Goal: Task Accomplishment & Management: Use online tool/utility

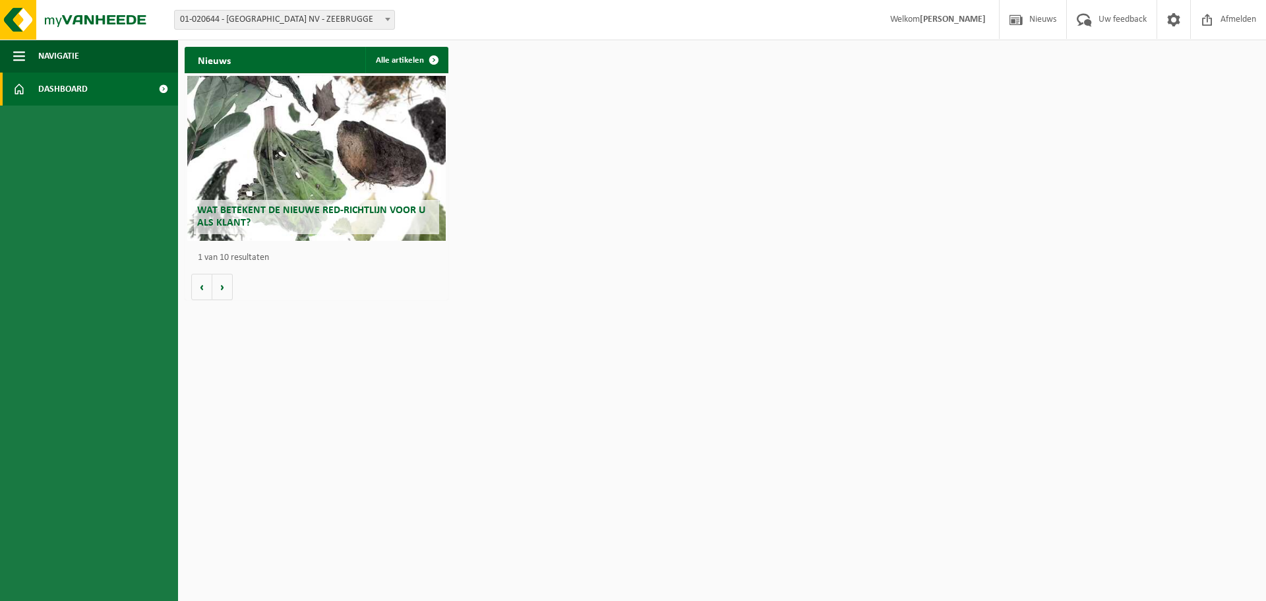
click at [525, 154] on div "Nieuws Alle artikelen Wat betekent de nieuwe RED-richtlijn voor u als klant? Ma…" at bounding box center [721, 173] width 1081 height 266
click at [543, 123] on div "Nieuws Alle artikelen Wat betekent de nieuwe RED-richtlijn voor u als klant? Ma…" at bounding box center [721, 173] width 1081 height 266
click at [525, 112] on div "Nieuws Alle artikelen Wat betekent de nieuwe RED-richtlijn voor u als klant? Ma…" at bounding box center [721, 173] width 1081 height 266
click at [542, 159] on div "Nieuws Alle artikelen Wat betekent de nieuwe RED-richtlijn voor u als klant? Ma…" at bounding box center [721, 173] width 1081 height 266
click at [389, 18] on b at bounding box center [387, 19] width 5 height 3
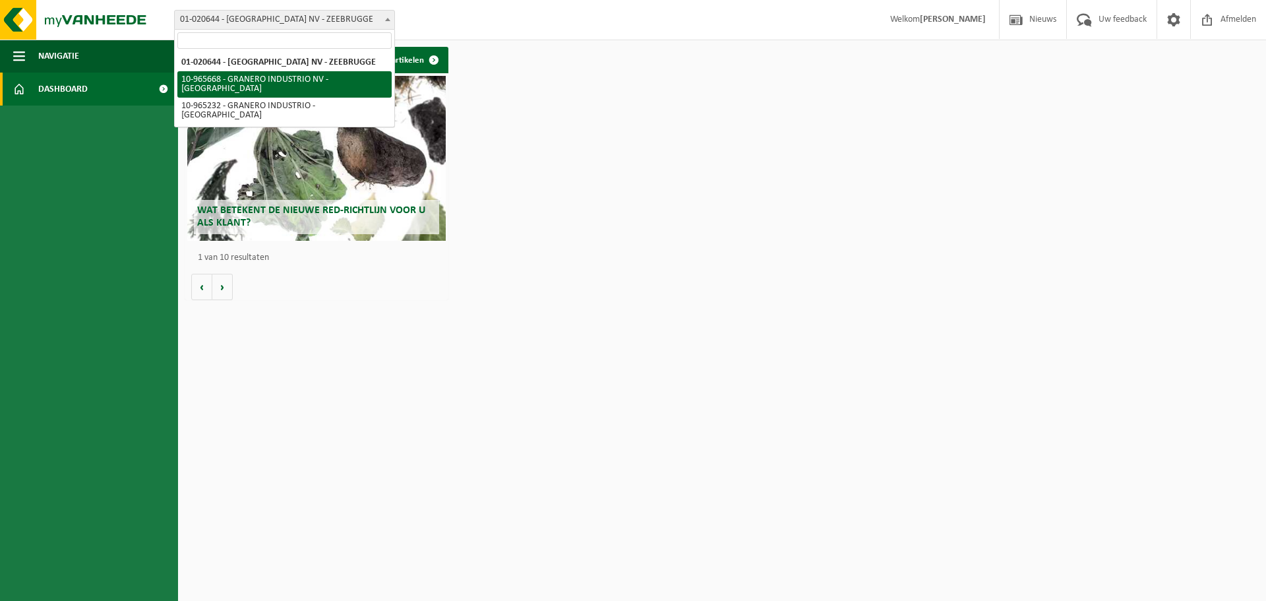
select select "152486"
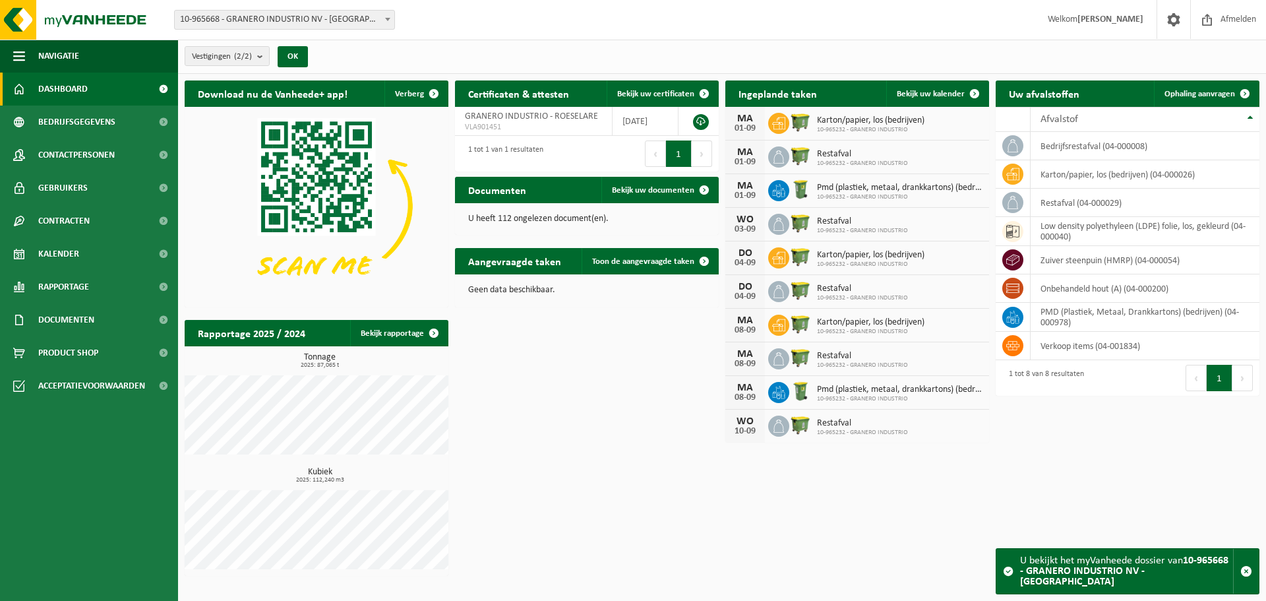
click at [390, 16] on span at bounding box center [387, 19] width 13 height 17
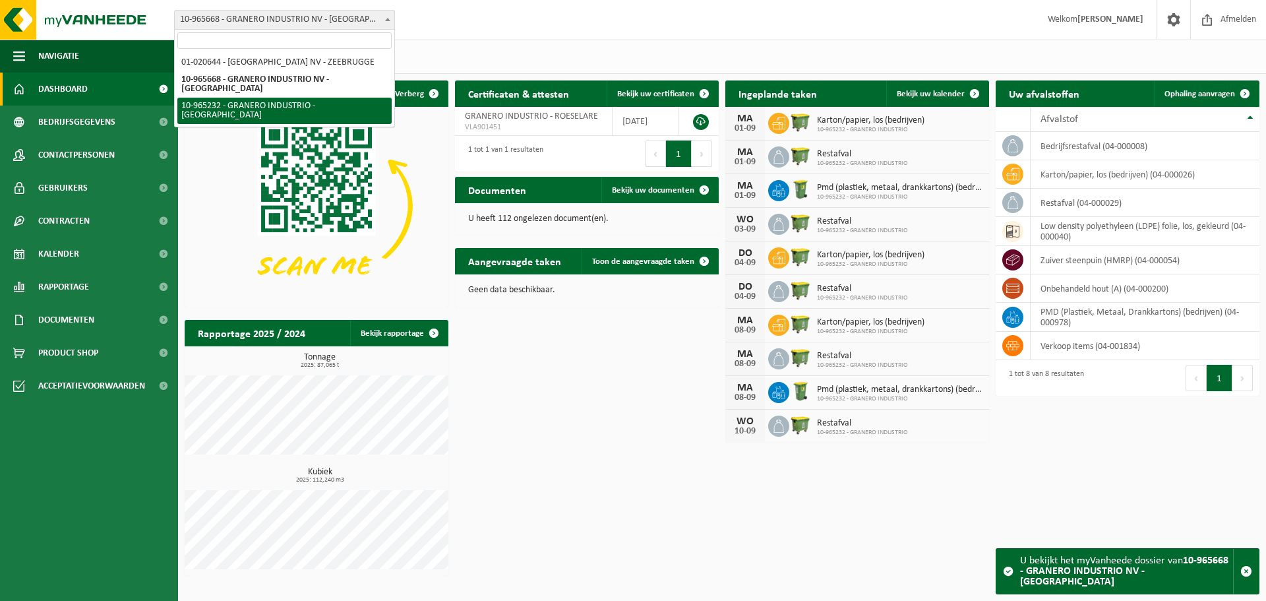
select select "152191"
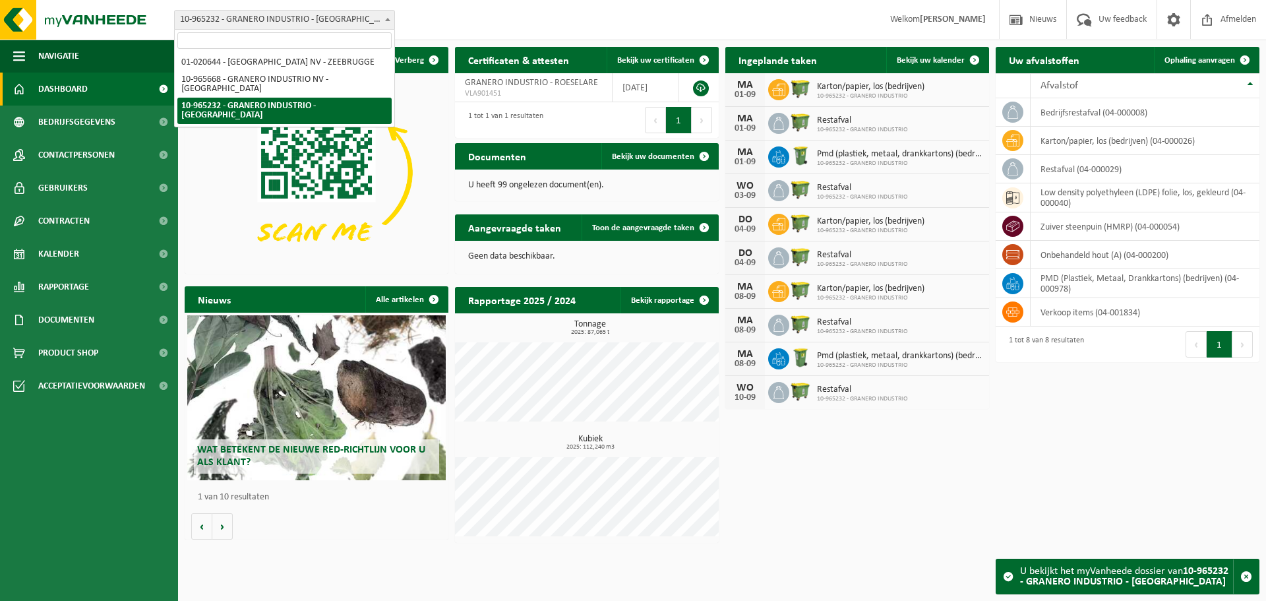
click at [386, 20] on b at bounding box center [387, 19] width 5 height 3
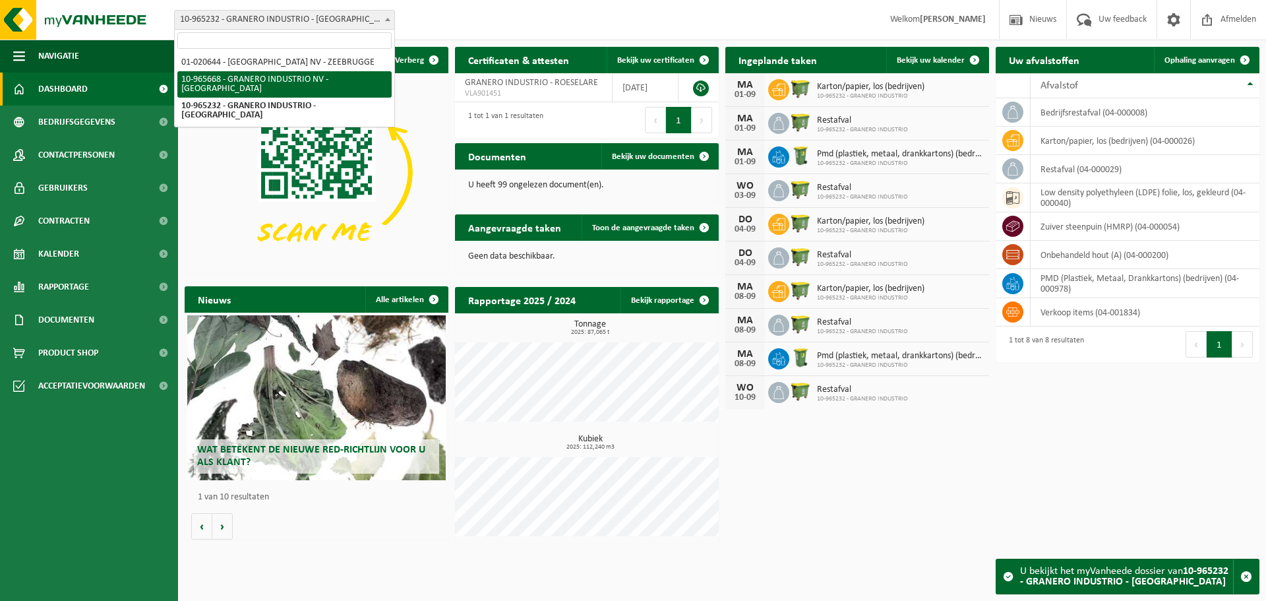
select select "152486"
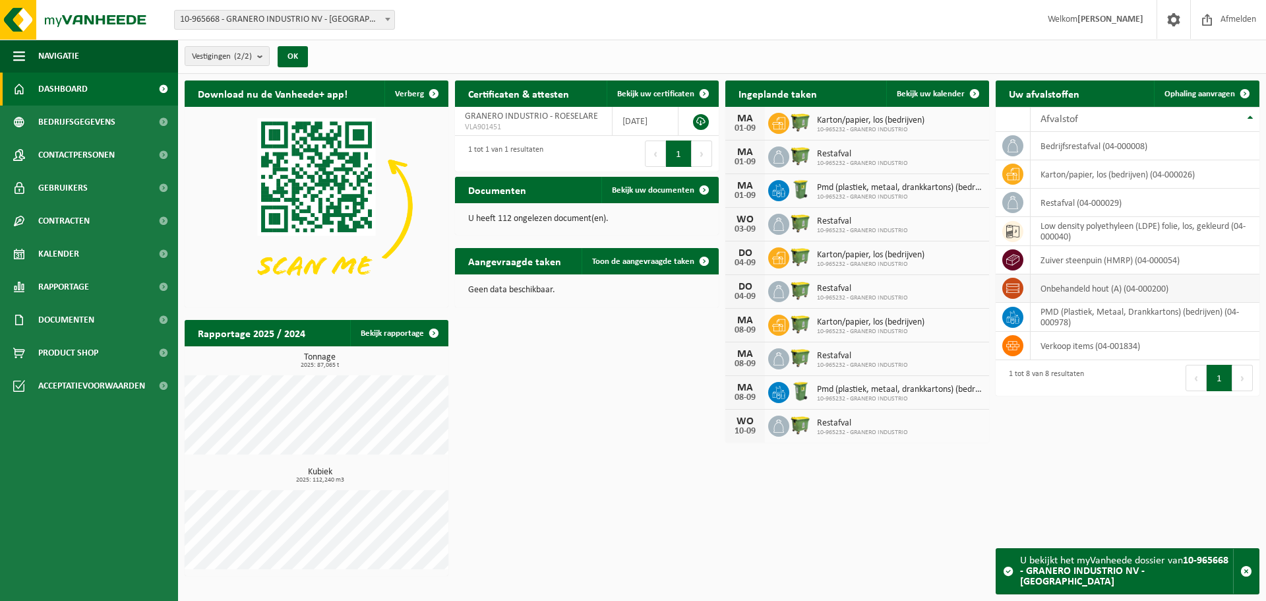
click at [1087, 287] on td "onbehandeld hout (A) (04-000200)" at bounding box center [1144, 288] width 229 height 28
click at [1247, 92] on span at bounding box center [1244, 93] width 26 height 26
click at [1217, 97] on span "Ophaling aanvragen" at bounding box center [1199, 94] width 71 height 9
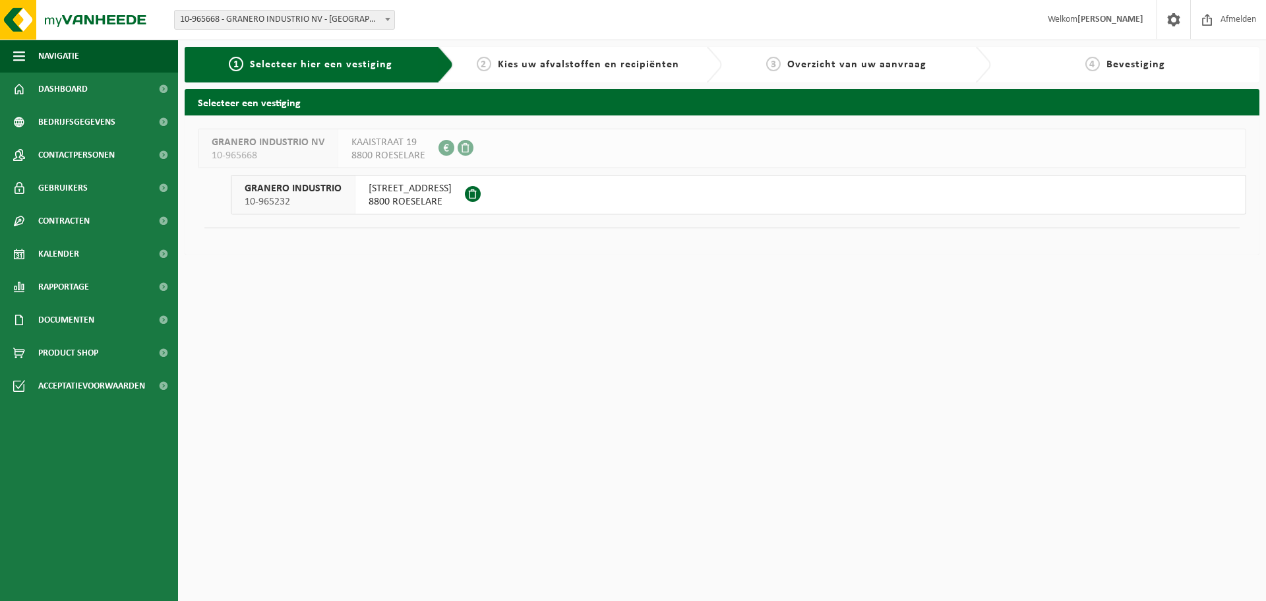
click at [626, 60] on span "Kies uw afvalstoffen en recipiënten" at bounding box center [588, 64] width 181 height 11
click at [401, 194] on span "TRAKELWEG 4" at bounding box center [410, 188] width 83 height 13
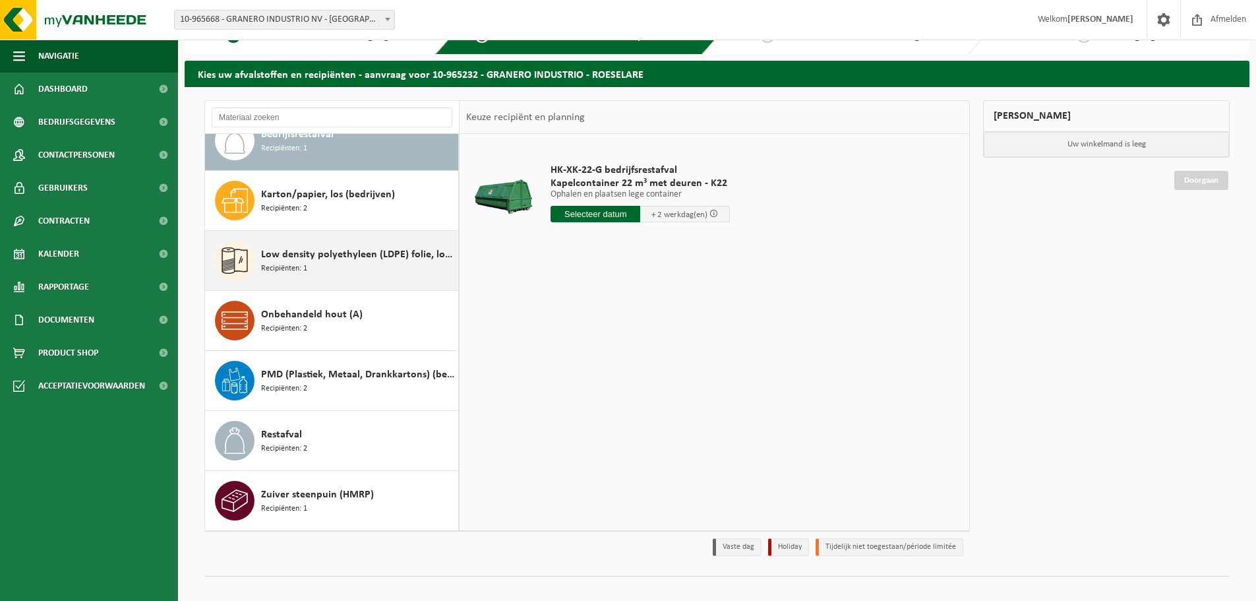
scroll to position [44, 0]
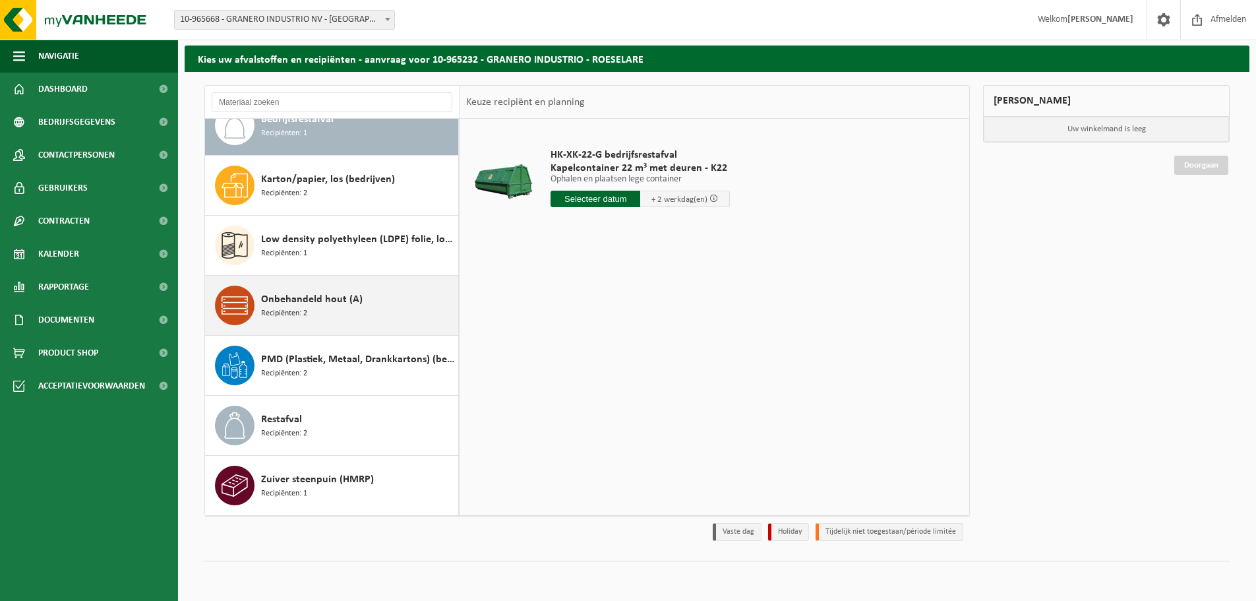
click at [320, 299] on span "Onbehandeld hout (A)" at bounding box center [312, 299] width 102 height 16
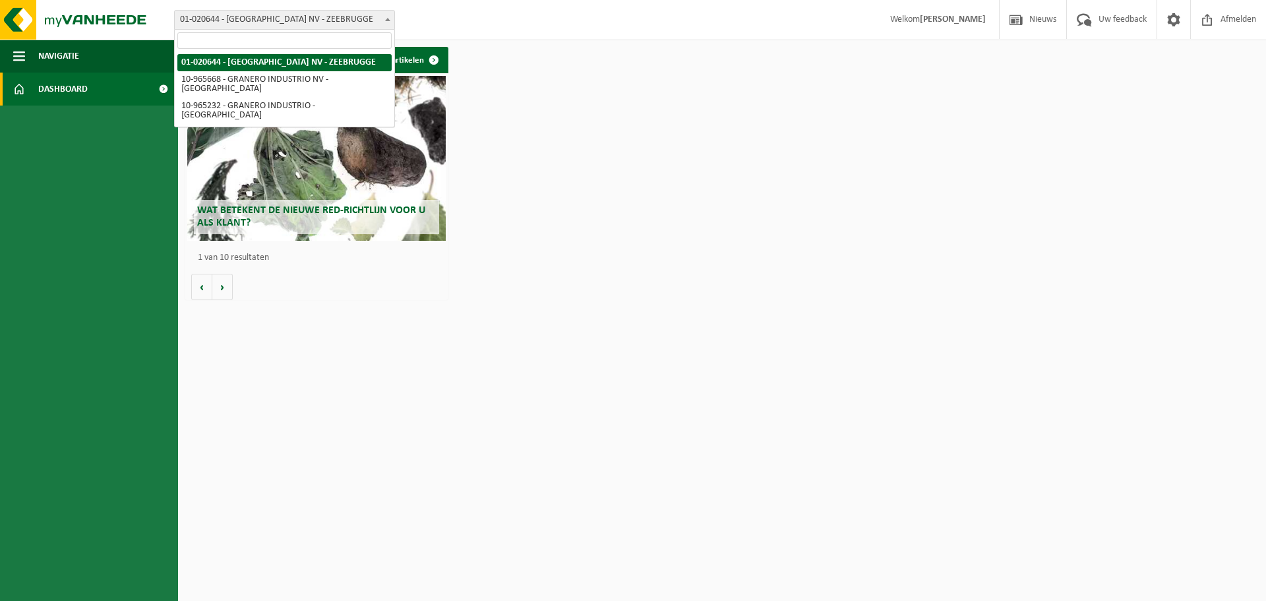
click at [388, 19] on b at bounding box center [387, 19] width 5 height 3
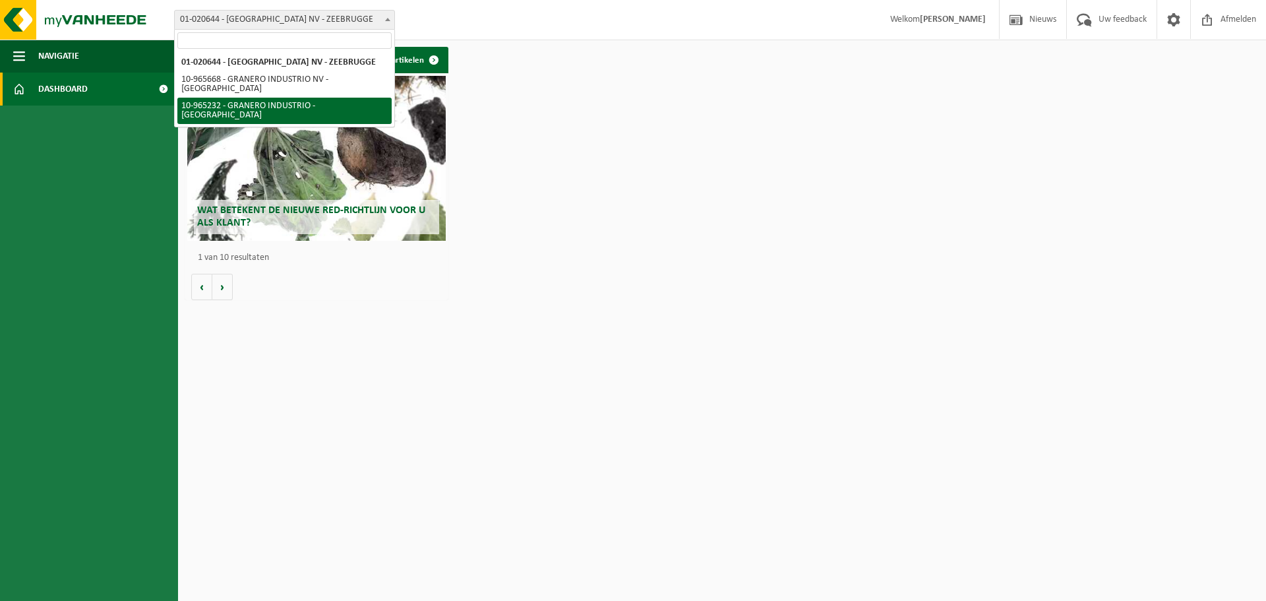
select select "152191"
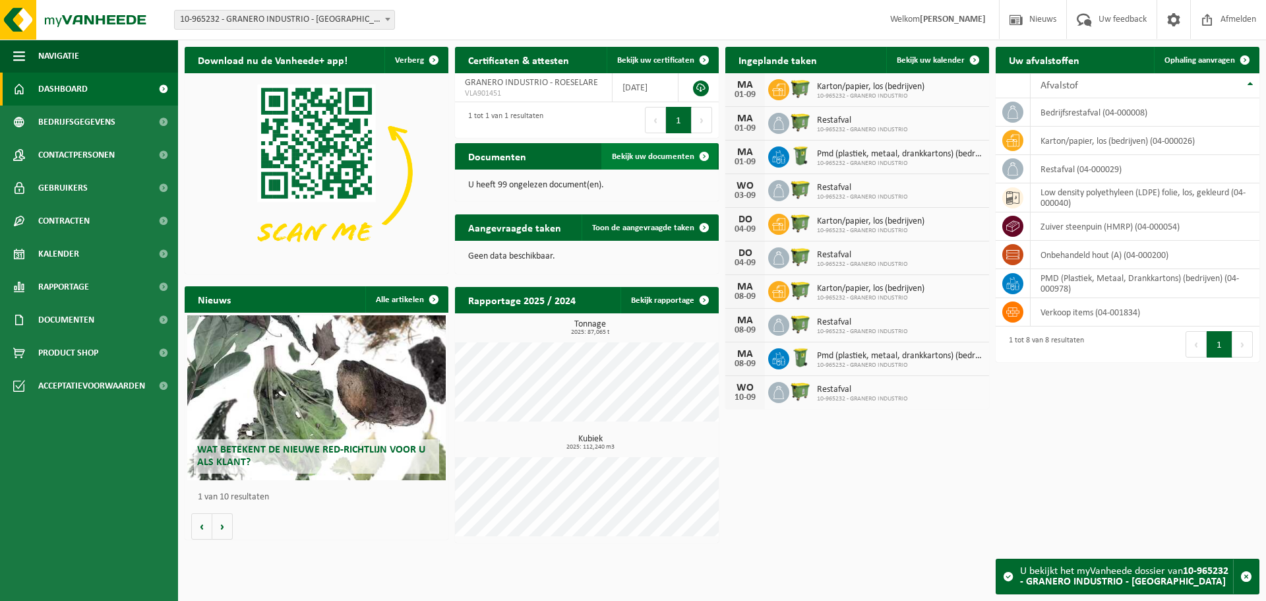
click at [701, 158] on span at bounding box center [704, 156] width 26 height 26
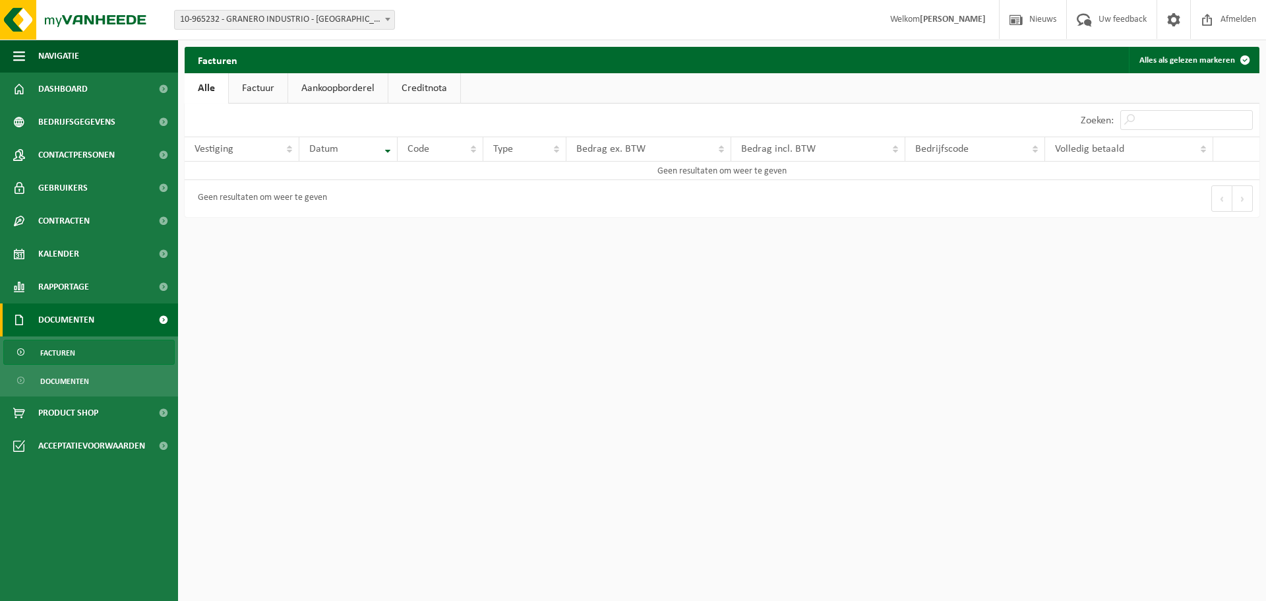
click at [252, 86] on link "Factuur" at bounding box center [258, 88] width 59 height 30
click at [338, 82] on link "Aankoopborderel" at bounding box center [339, 88] width 100 height 30
click at [436, 89] on link "Creditnota" at bounding box center [430, 88] width 72 height 30
click at [210, 91] on link "Alle" at bounding box center [206, 88] width 43 height 30
click at [79, 150] on span "Contactpersonen" at bounding box center [76, 154] width 76 height 33
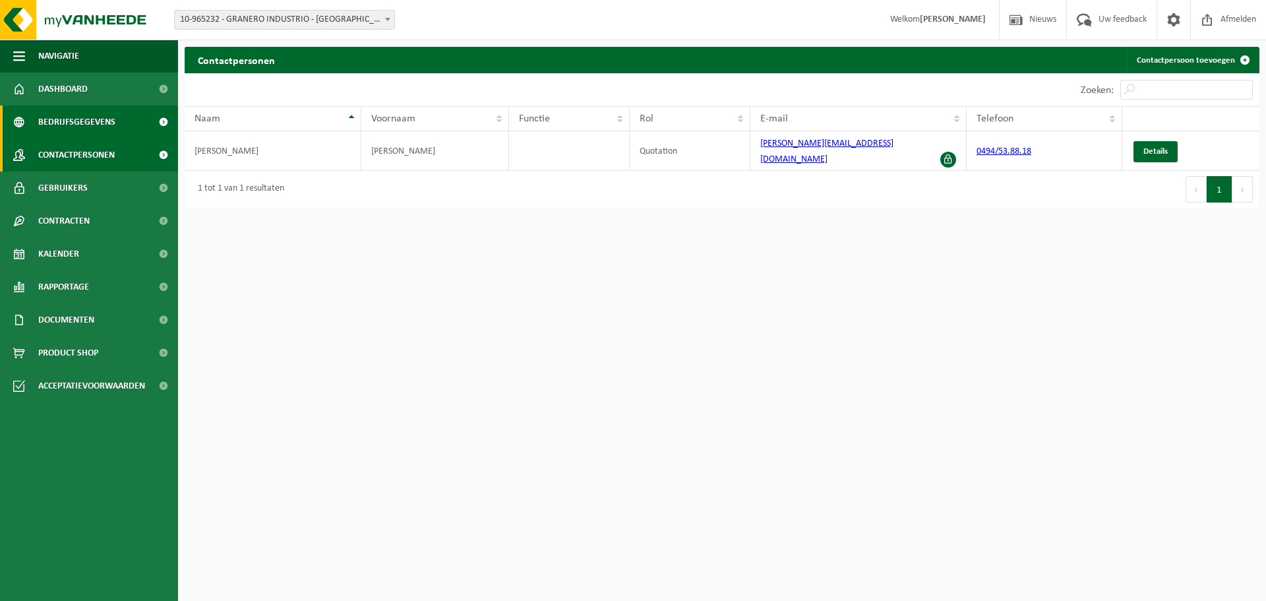
click at [91, 125] on span "Bedrijfsgegevens" at bounding box center [76, 121] width 77 height 33
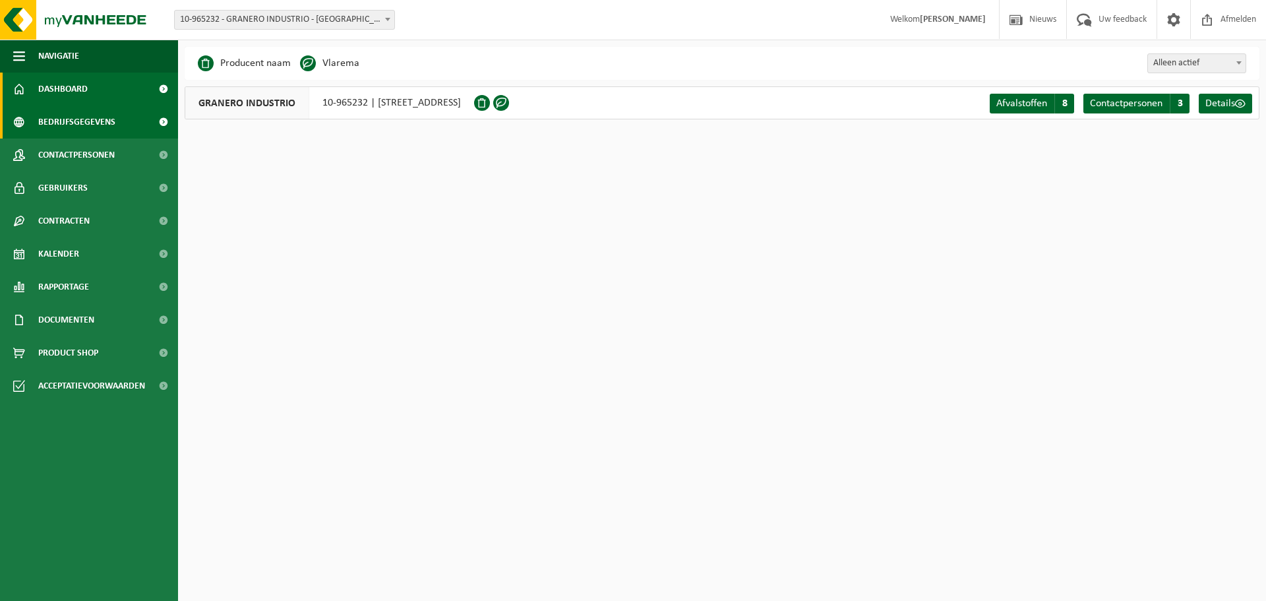
click at [66, 86] on span "Dashboard" at bounding box center [62, 89] width 49 height 33
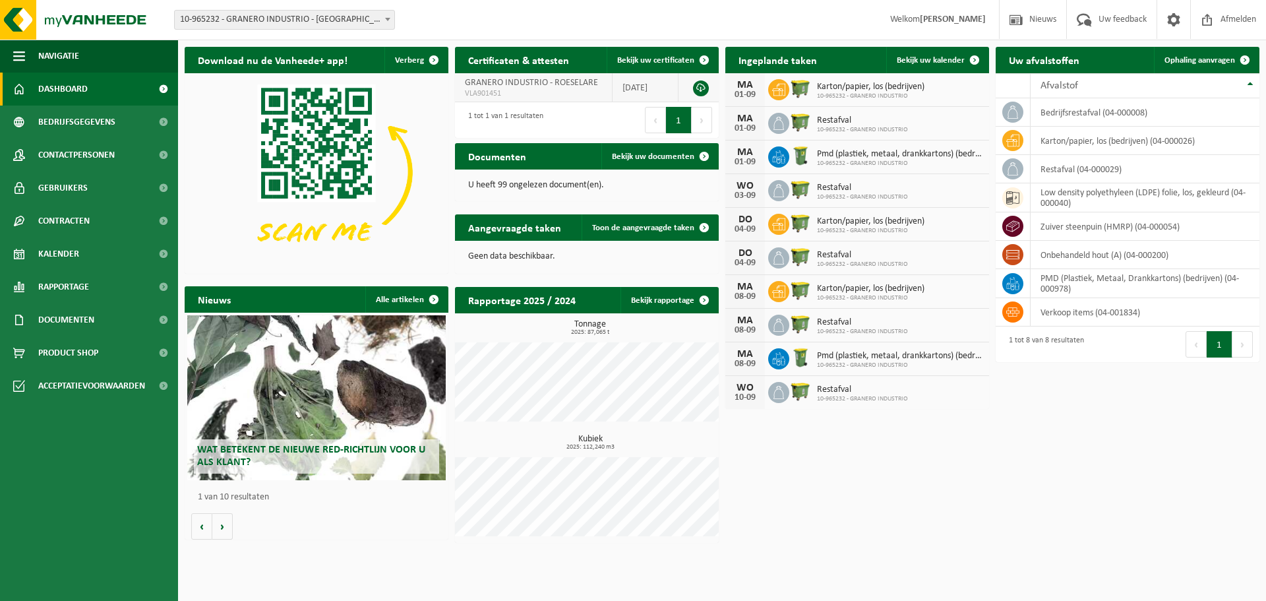
click at [701, 91] on link at bounding box center [701, 88] width 16 height 16
click at [74, 288] on span "Rapportage" at bounding box center [63, 286] width 51 height 33
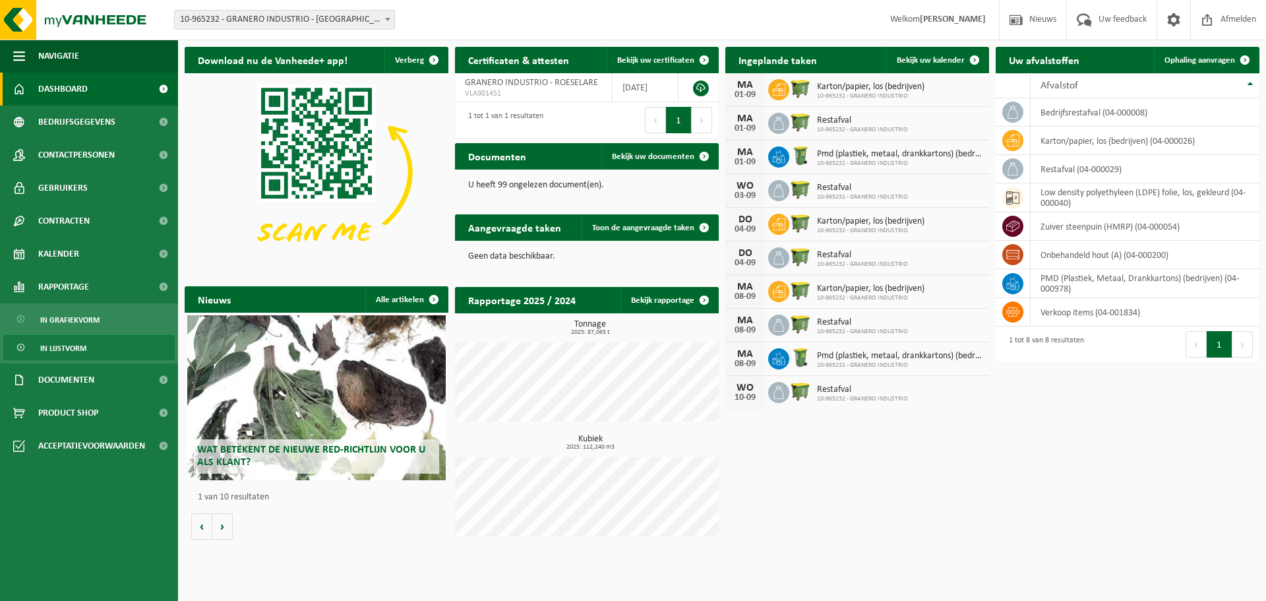
click at [74, 349] on span "In lijstvorm" at bounding box center [63, 348] width 46 height 25
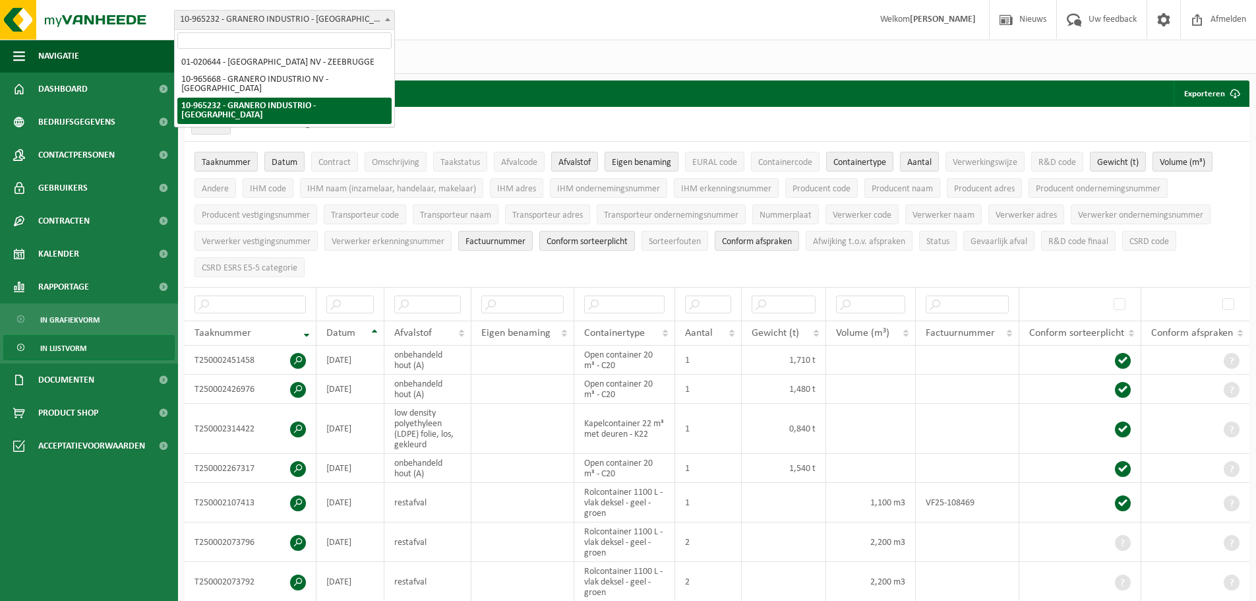
click at [388, 21] on span at bounding box center [387, 19] width 13 height 17
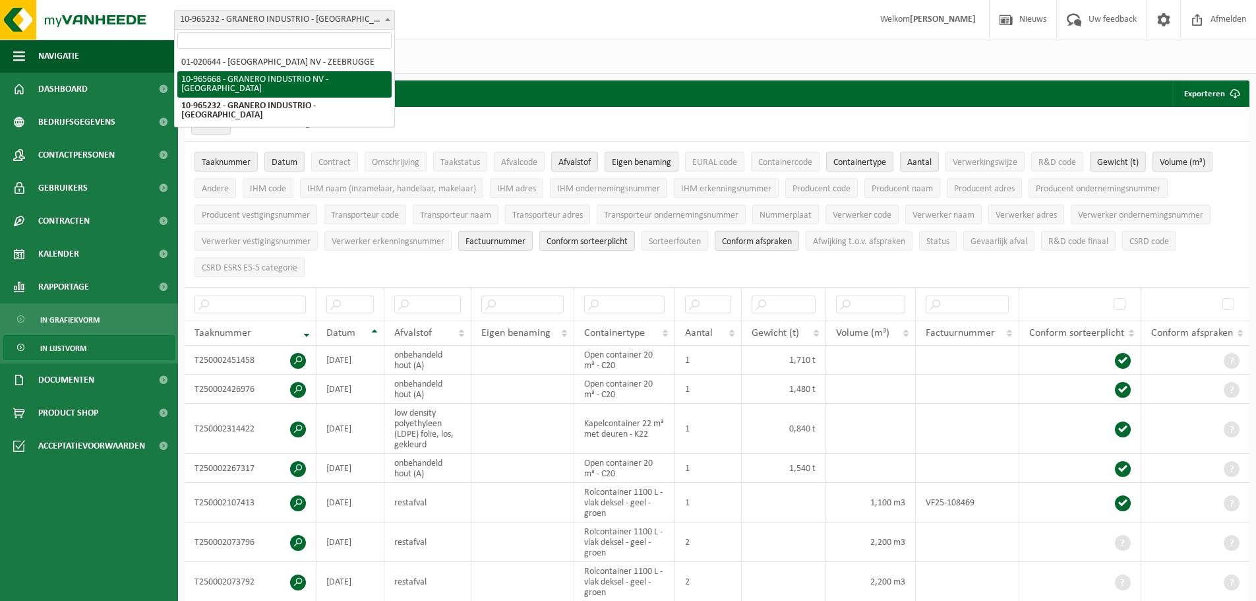
select select "152486"
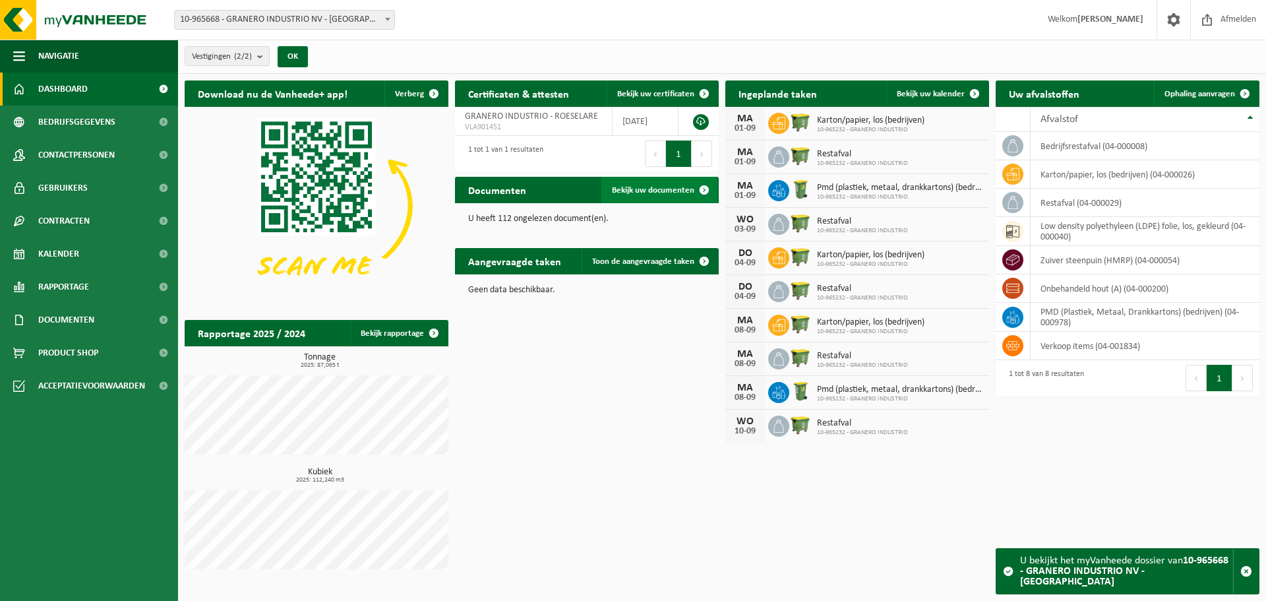
click at [667, 188] on span "Bekijk uw documenten" at bounding box center [653, 190] width 82 height 9
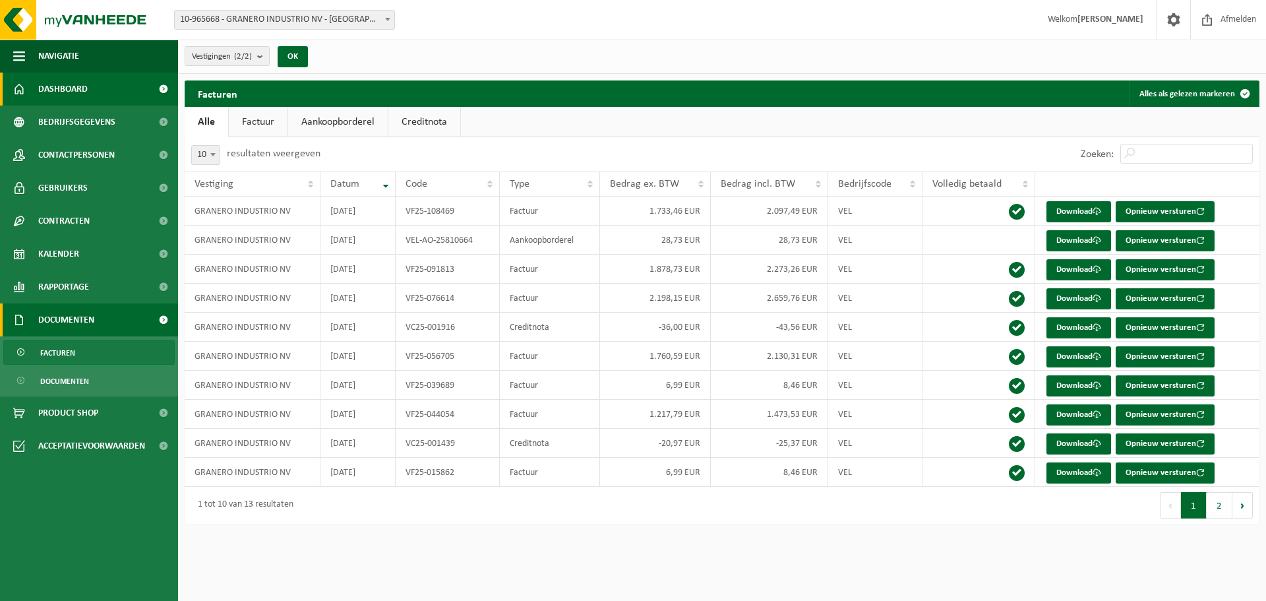
click at [47, 88] on span "Dashboard" at bounding box center [62, 89] width 49 height 33
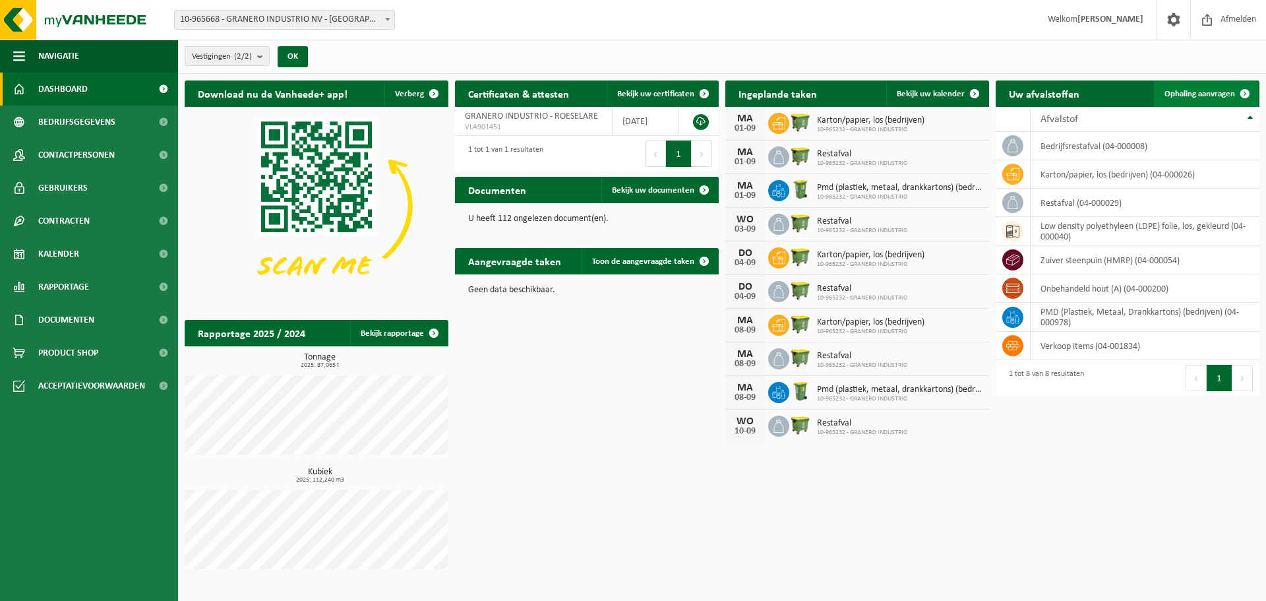
click at [1231, 96] on span at bounding box center [1244, 93] width 26 height 26
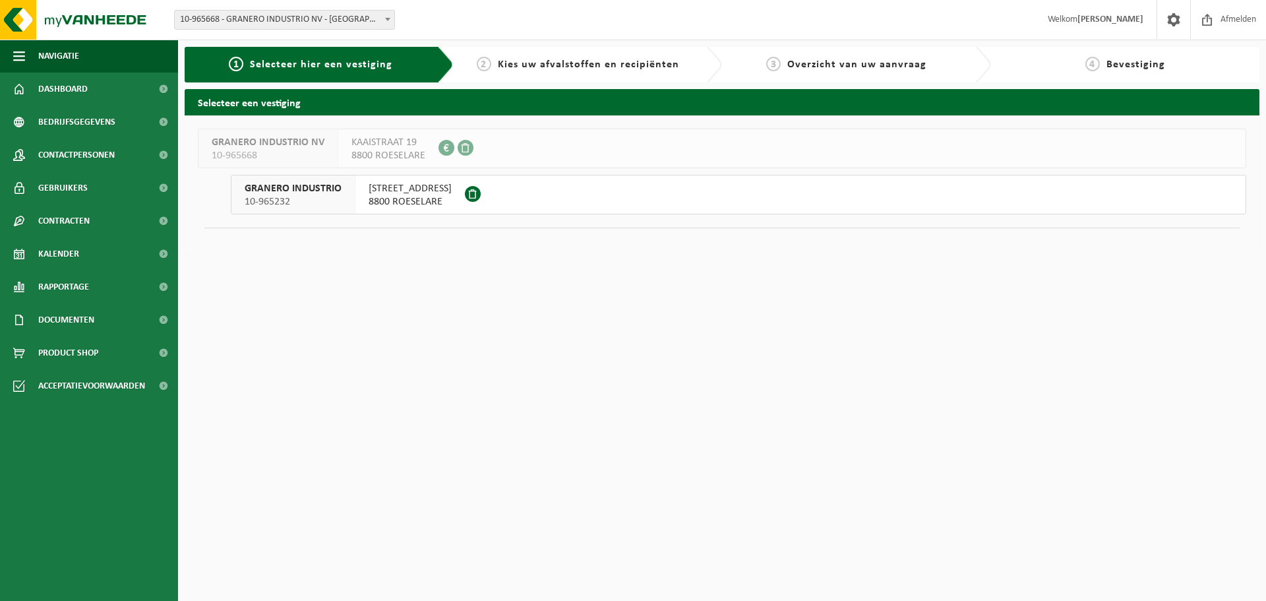
click at [395, 154] on span "8800 ROESELARE" at bounding box center [388, 155] width 74 height 13
click at [400, 196] on span "8800 ROESELARE" at bounding box center [410, 201] width 83 height 13
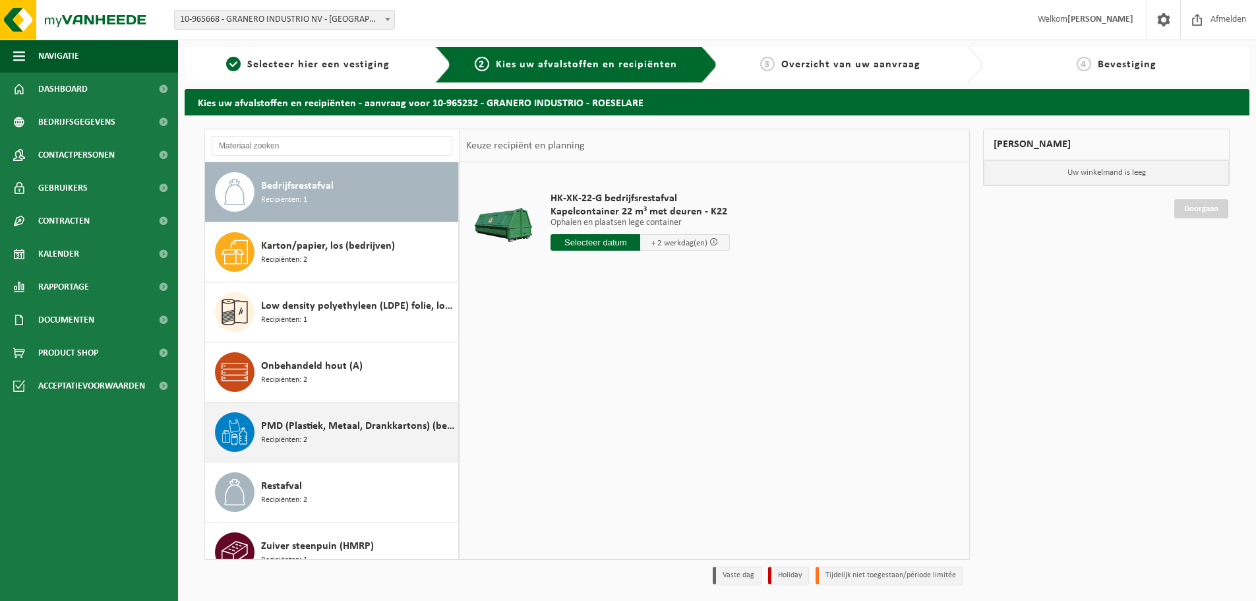
scroll to position [23, 0]
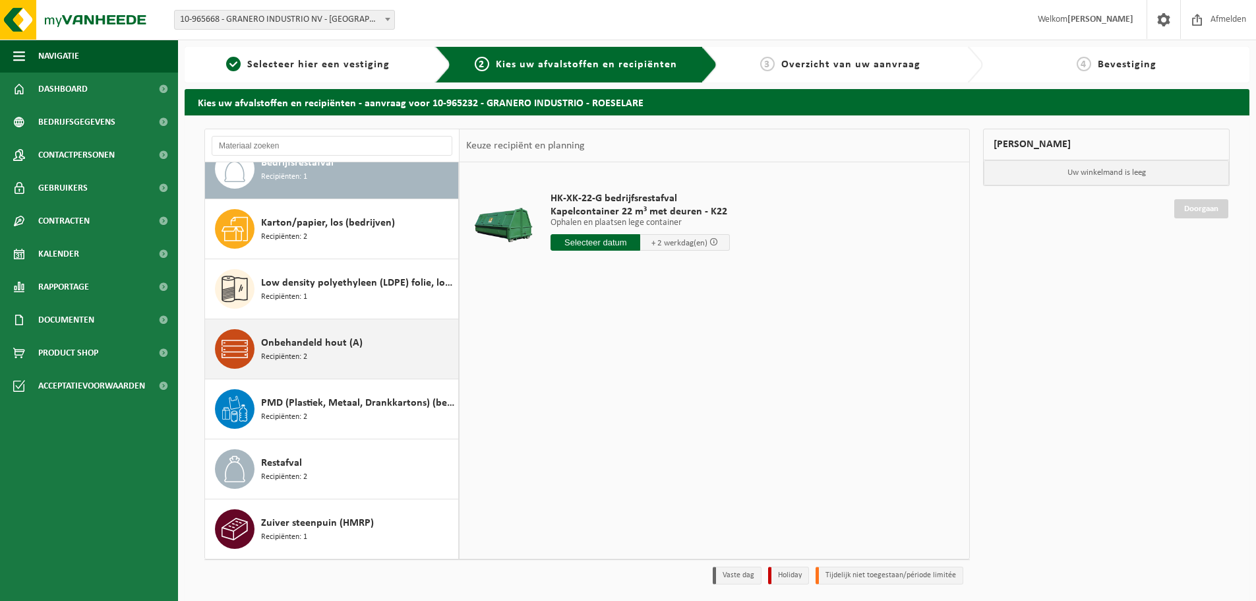
click at [296, 344] on span "Onbehandeld hout (A)" at bounding box center [312, 343] width 102 height 16
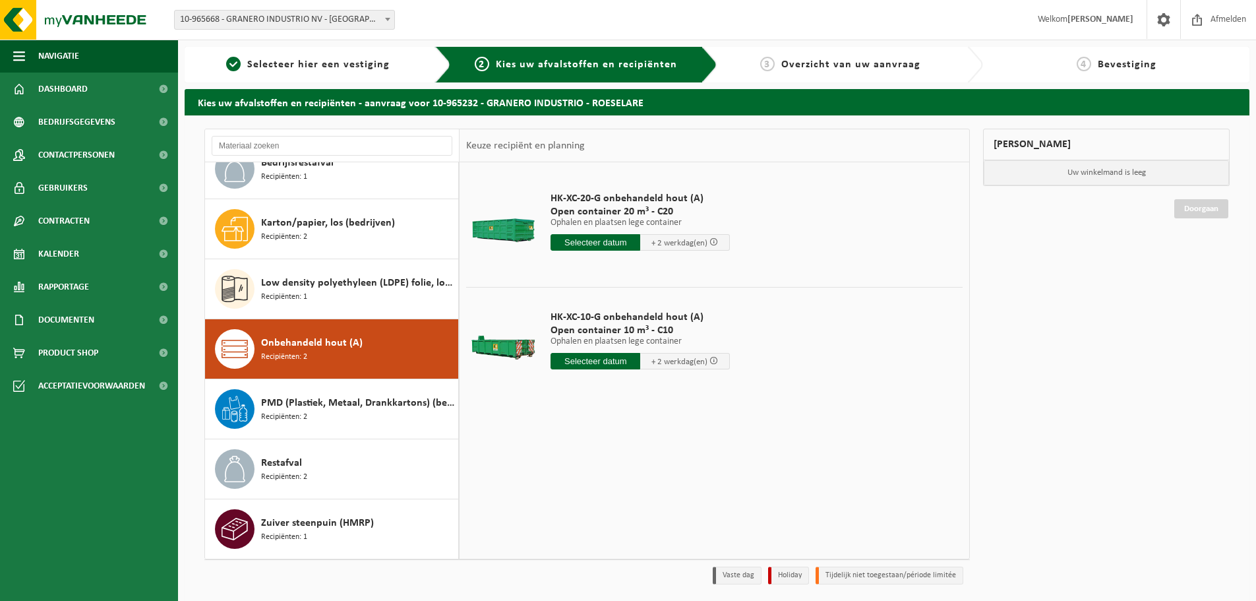
click at [583, 362] on input "text" at bounding box center [595, 361] width 90 height 16
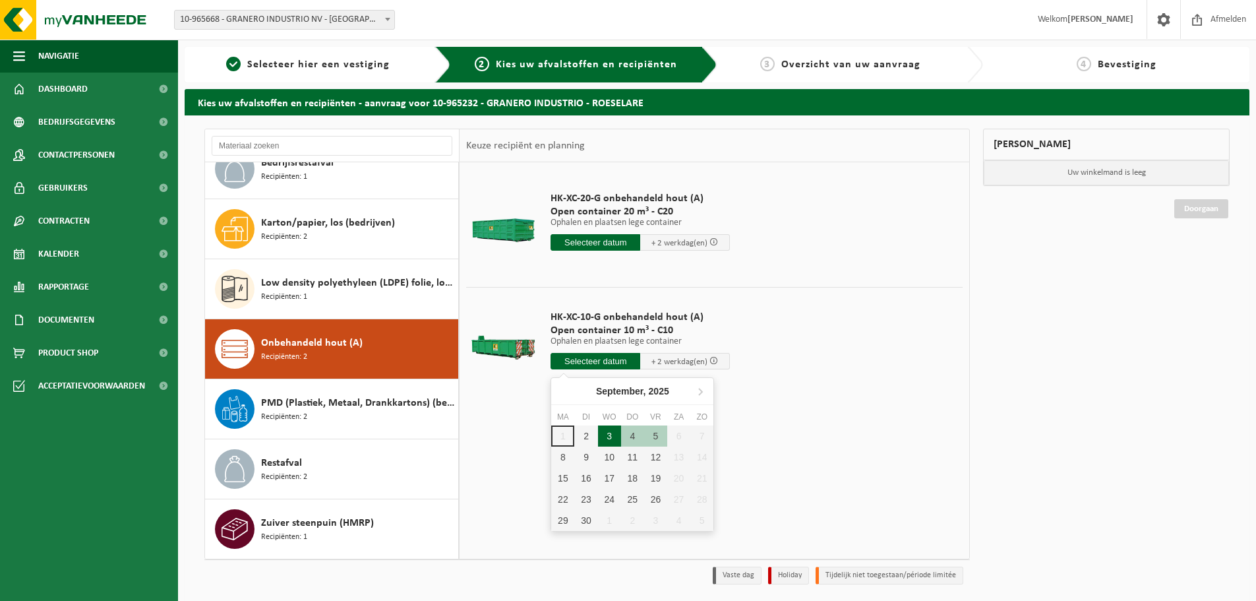
click at [603, 438] on div "3" at bounding box center [609, 435] width 23 height 21
type input "Van 2025-09-03"
type input "2025-09-03"
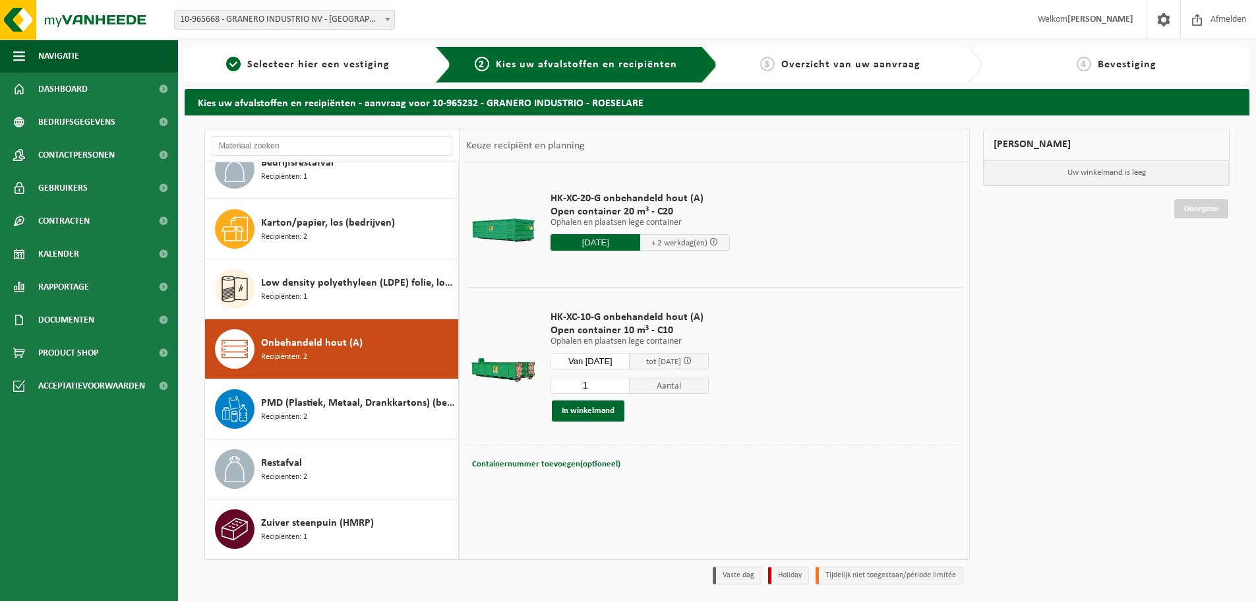
click at [692, 360] on span at bounding box center [687, 360] width 9 height 9
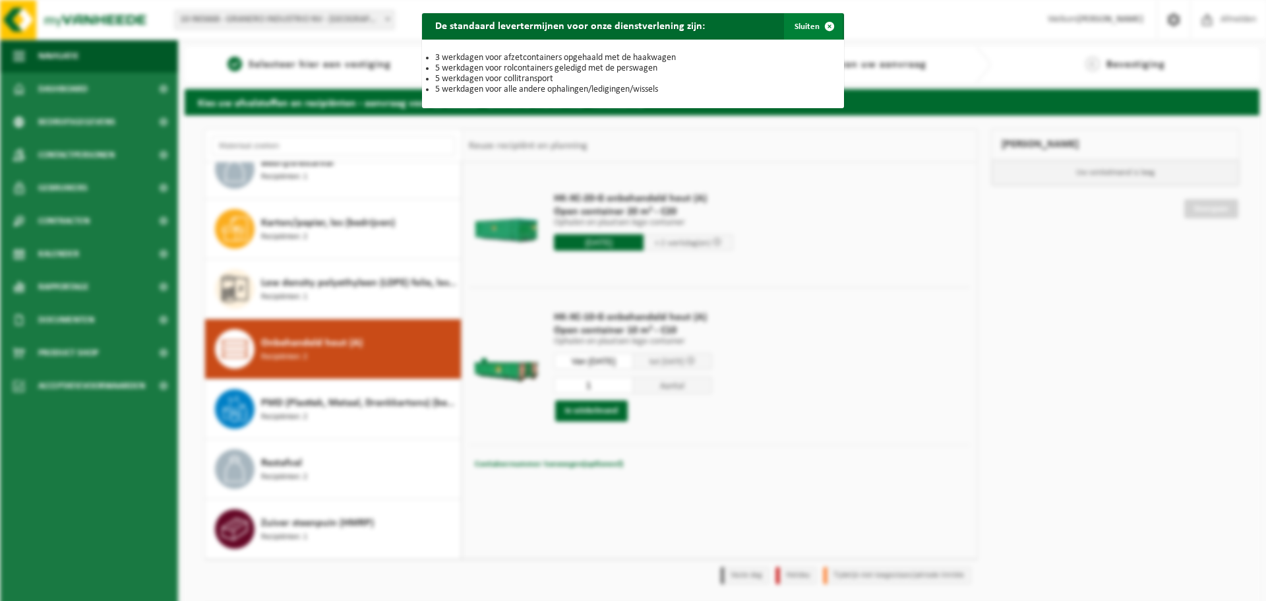
click at [821, 28] on span "button" at bounding box center [829, 26] width 26 height 26
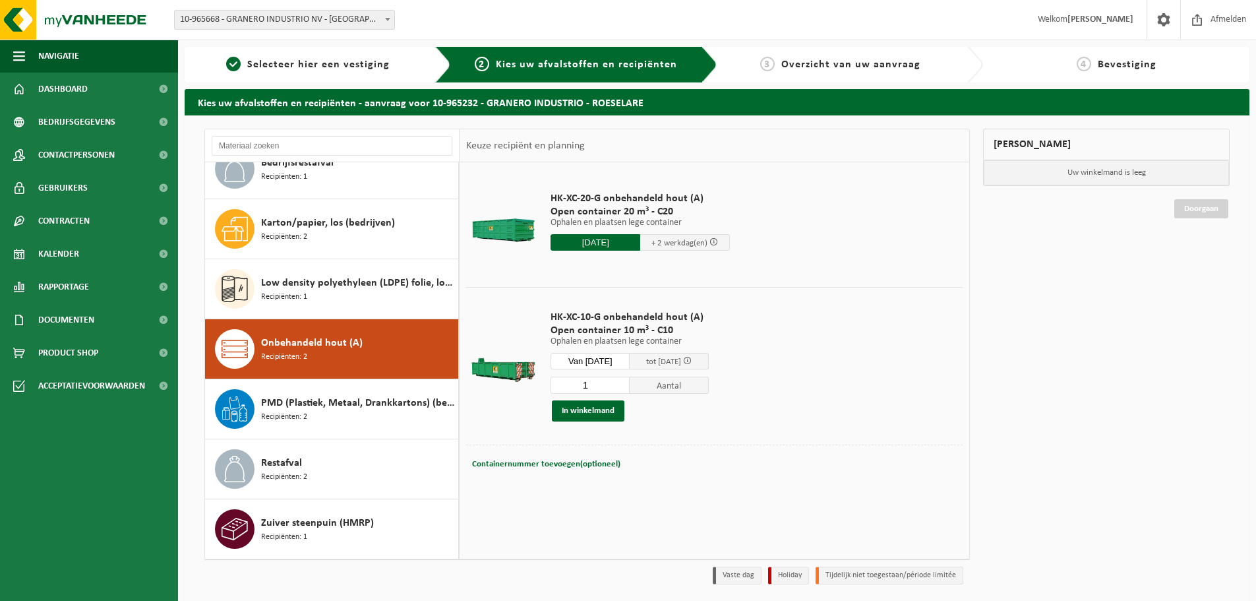
click at [619, 357] on input "Van 2025-09-03" at bounding box center [589, 361] width 79 height 16
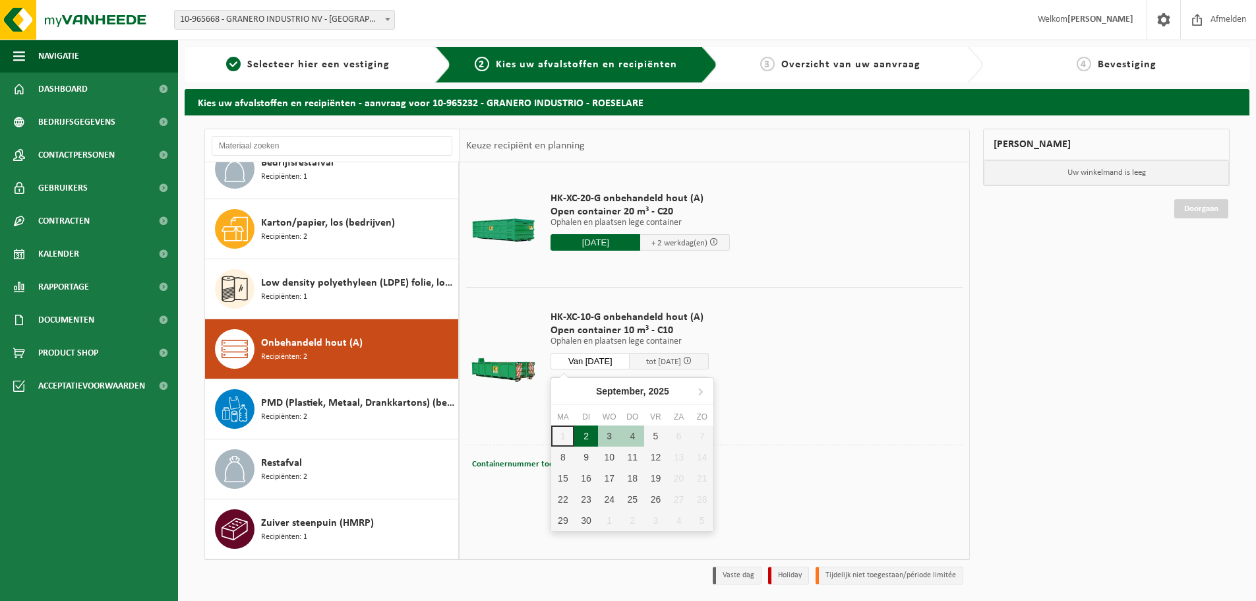
click at [589, 434] on div "2" at bounding box center [585, 435] width 23 height 21
type input "Van 2025-09-02"
type input "2025-09-02"
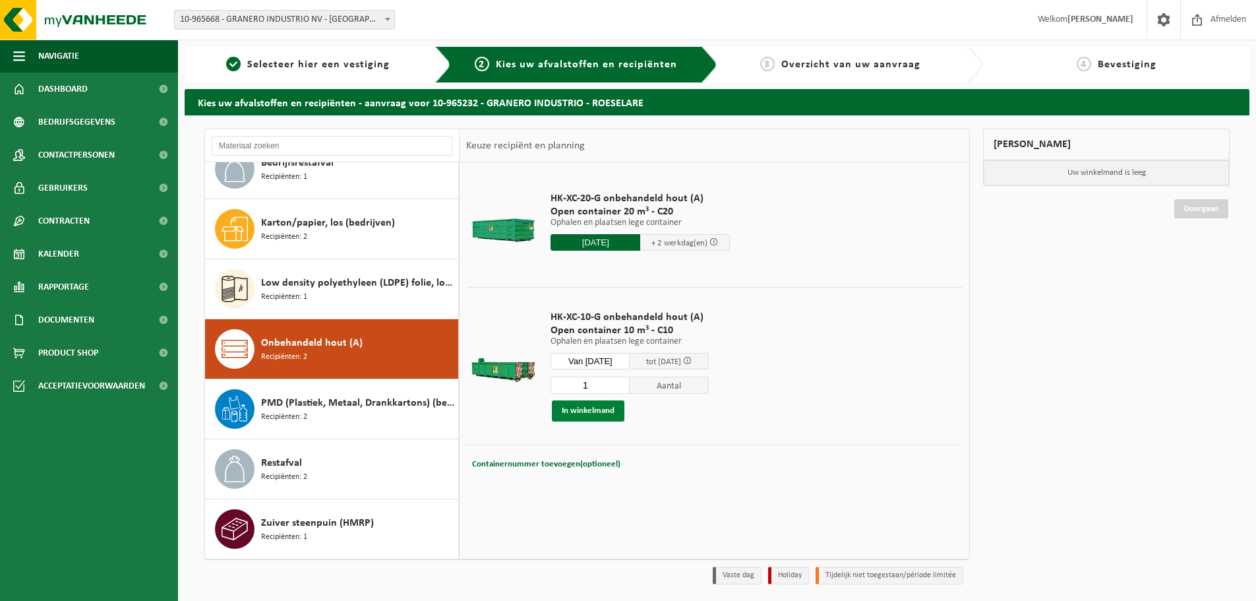
click at [593, 413] on button "In winkelmand" at bounding box center [588, 410] width 73 height 21
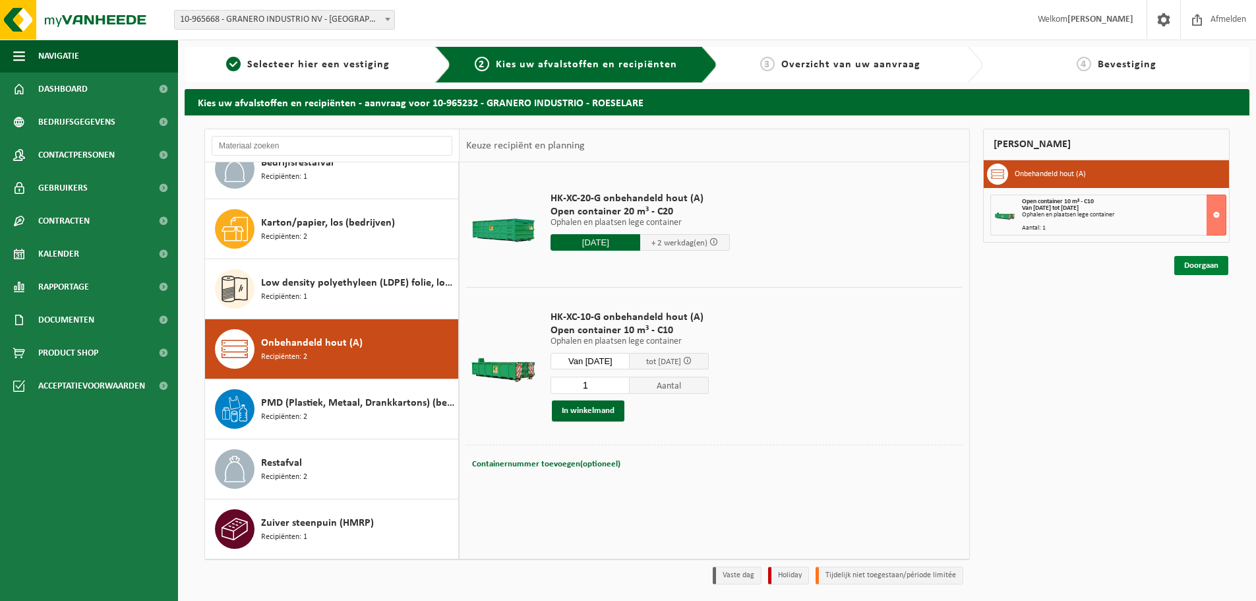
click at [1202, 265] on link "Doorgaan" at bounding box center [1201, 265] width 54 height 19
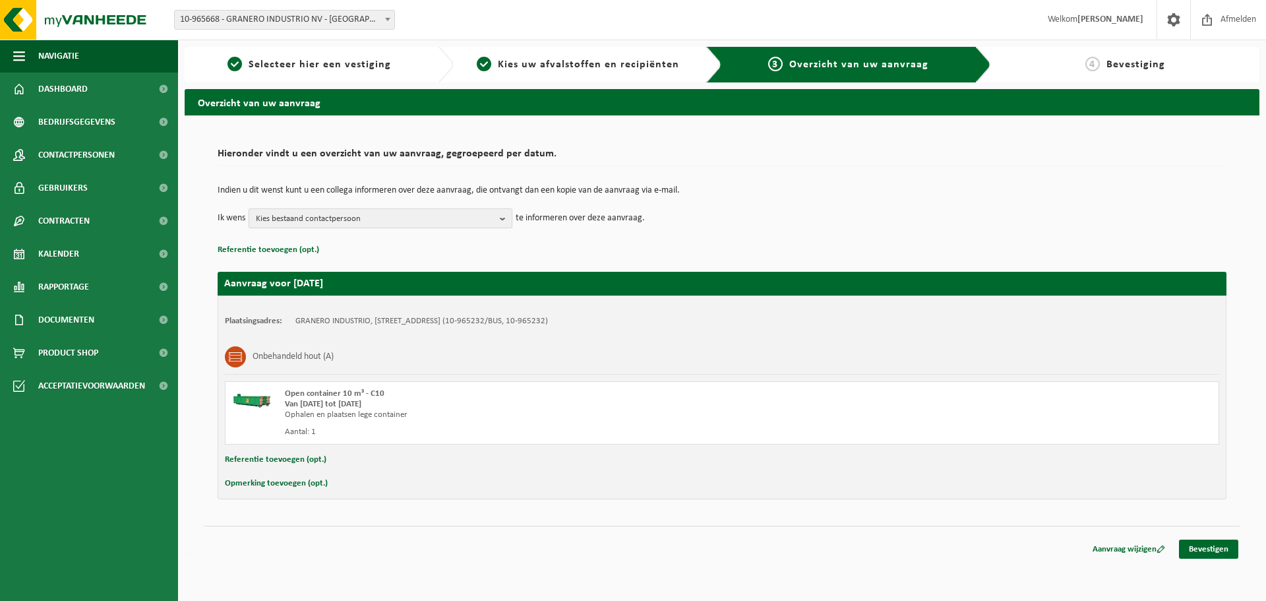
click at [506, 220] on b "button" at bounding box center [506, 218] width 12 height 18
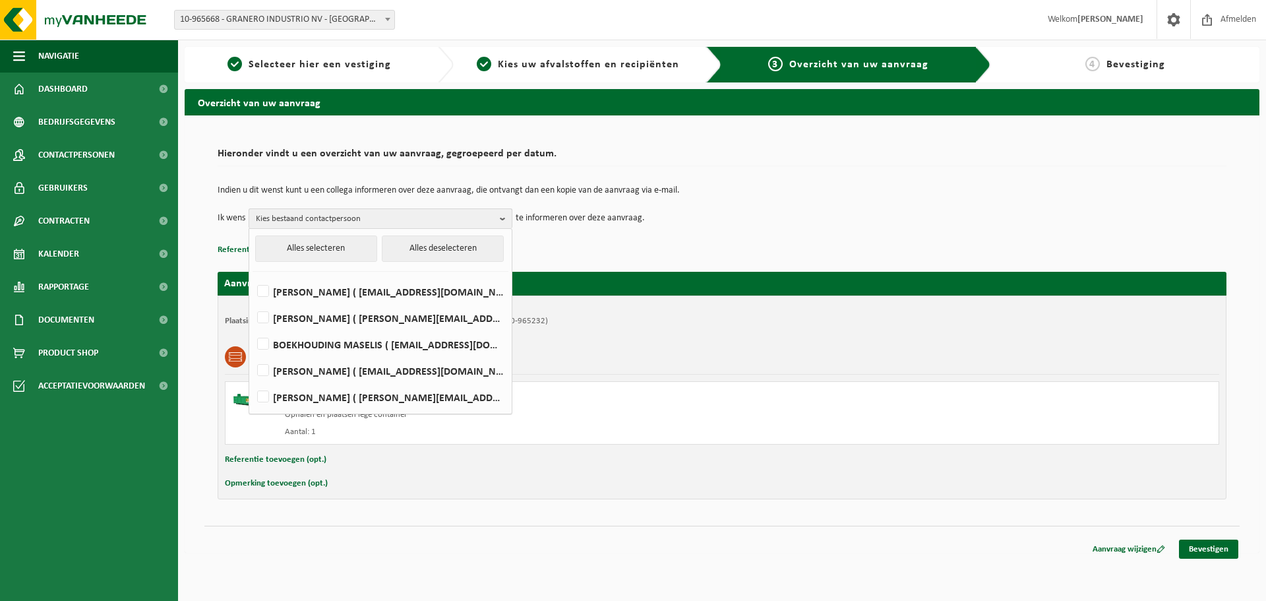
click at [506, 220] on b "button" at bounding box center [506, 218] width 12 height 19
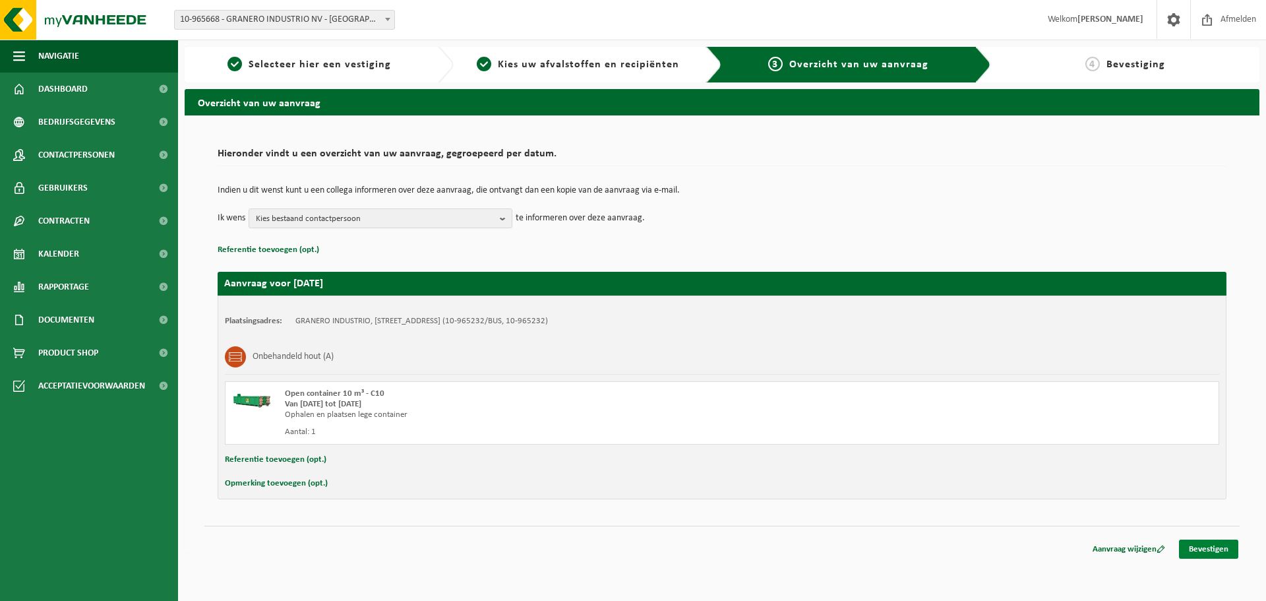
click at [1207, 550] on link "Bevestigen" at bounding box center [1208, 548] width 59 height 19
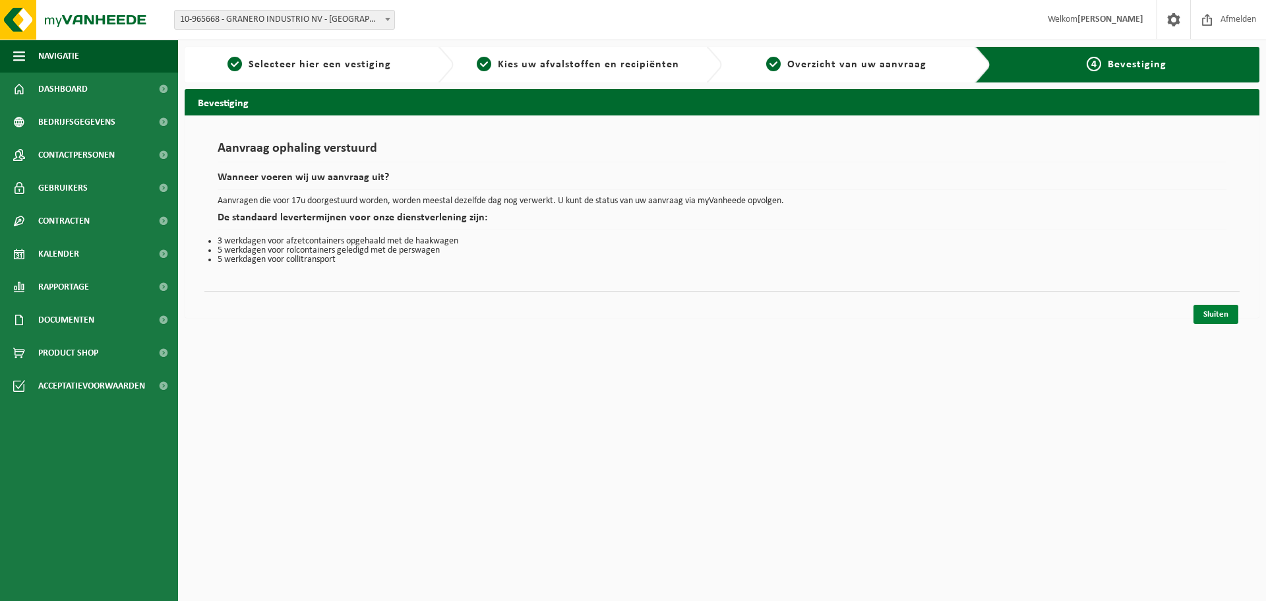
click at [1210, 312] on link "Sluiten" at bounding box center [1215, 314] width 45 height 19
